Goal: Transaction & Acquisition: Purchase product/service

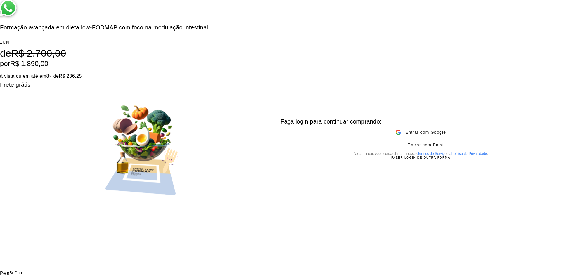
drag, startPoint x: 29, startPoint y: 82, endPoint x: 101, endPoint y: 80, distance: 71.9
click at [101, 80] on div "F o r m a ç ã o a v a n ç a d a e m d i e t a l o w - F O D M A P c o m f o c o…" at bounding box center [140, 138] width 281 height 276
drag, startPoint x: 49, startPoint y: 92, endPoint x: 134, endPoint y: 88, distance: 85.7
click at [134, 80] on h4 "à vista ou em até em 8 × de R$ 236,25" at bounding box center [140, 74] width 281 height 12
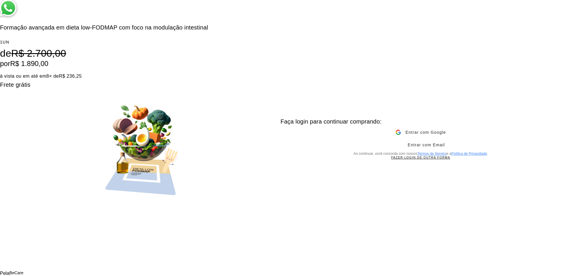
drag, startPoint x: 46, startPoint y: 74, endPoint x: 80, endPoint y: 99, distance: 42.0
click at [80, 89] on li "1 UN de R$ 2.700,00 por R$ 1.890,00 à vista ou em até em 8 × de R$ 236,25 Frete…" at bounding box center [140, 63] width 281 height 53
drag, startPoint x: 63, startPoint y: 102, endPoint x: 23, endPoint y: 72, distance: 50.3
click at [23, 72] on div "F o r m a ç ã o a v a n ç a d a e m d i e t a l o w - F O D M A P c o m f o c o…" at bounding box center [140, 138] width 281 height 276
click at [26, 72] on div "F o r m a ç ã o a v a n ç a d a e m d i e t a l o w - F O D M A P c o m f o c o…" at bounding box center [140, 138] width 281 height 276
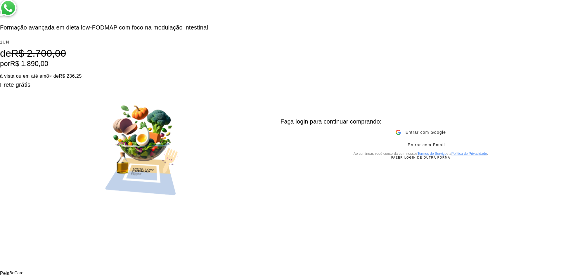
click at [408, 63] on div "Faça login para continuar comprando: Começar Fazer login de outra forma Entrar …" at bounding box center [421, 138] width 281 height 276
